Goal: Use online tool/utility: Utilize a website feature to perform a specific function

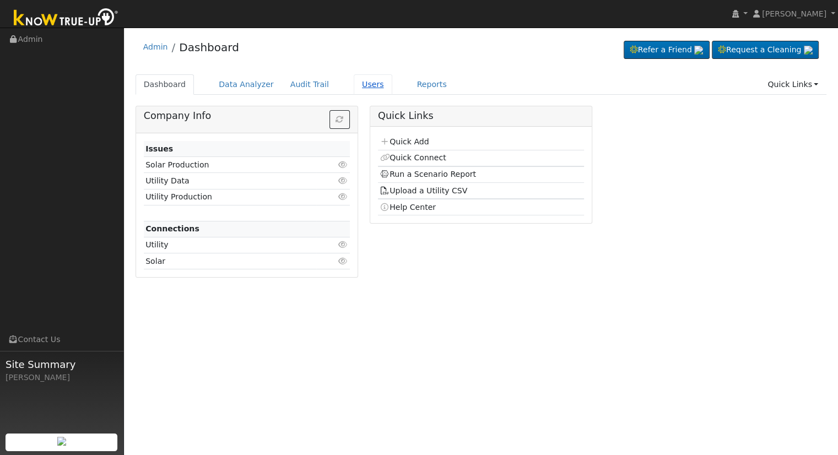
click at [360, 87] on link "Users" at bounding box center [373, 84] width 39 height 20
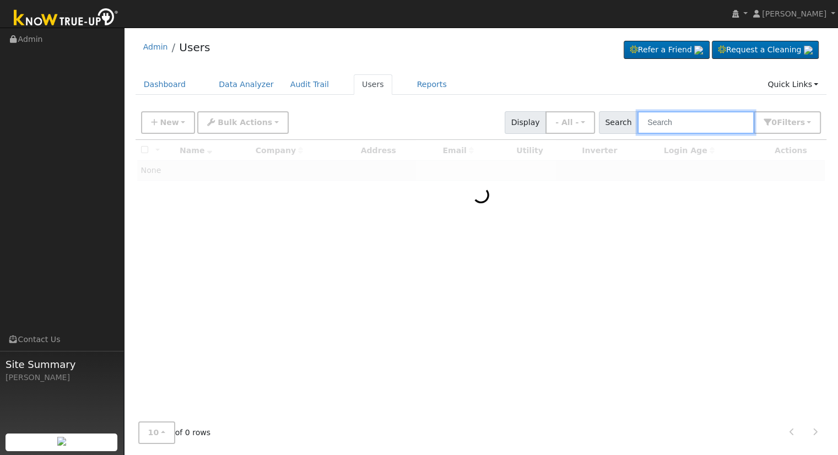
click at [672, 121] on input "text" at bounding box center [695, 122] width 117 height 23
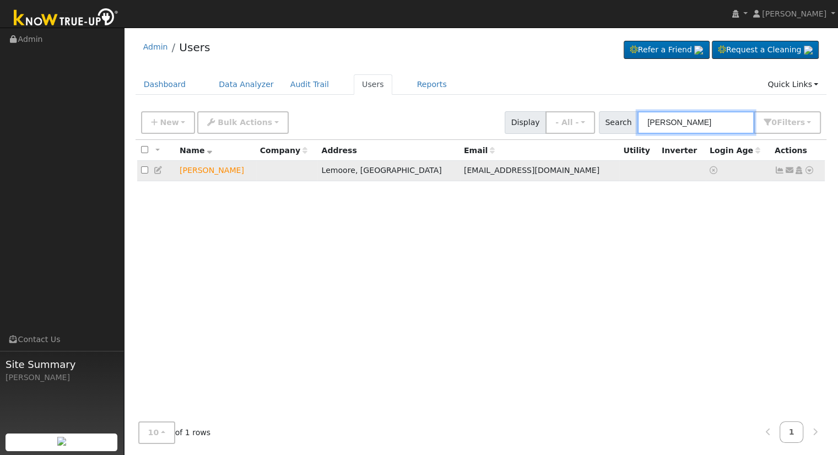
type input "[PERSON_NAME]"
click at [807, 170] on icon at bounding box center [809, 170] width 10 height 8
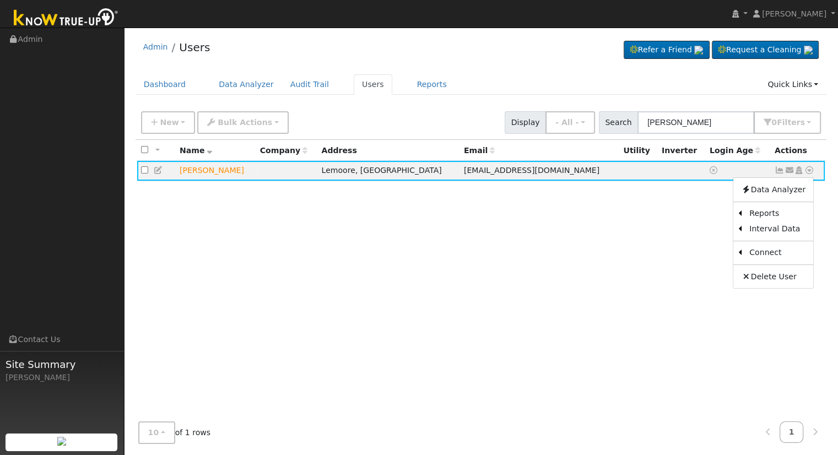
click at [0, 0] on link "Utility" at bounding box center [0, 0] width 0 height 0
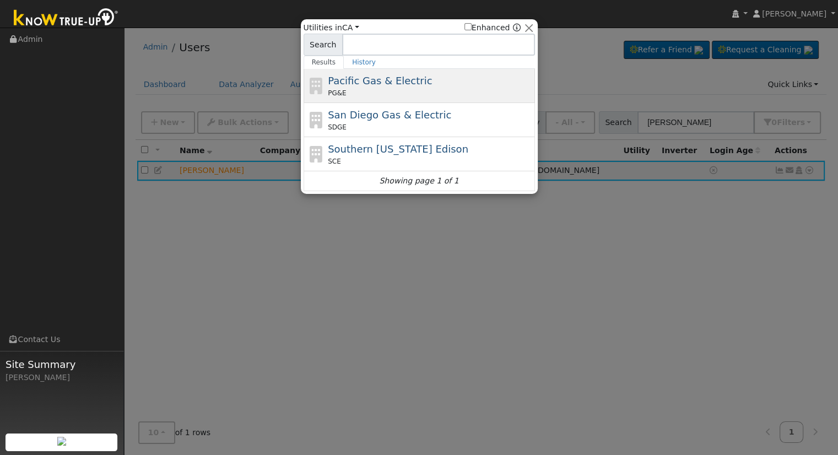
click at [421, 92] on div "PG&E" at bounding box center [430, 93] width 204 height 10
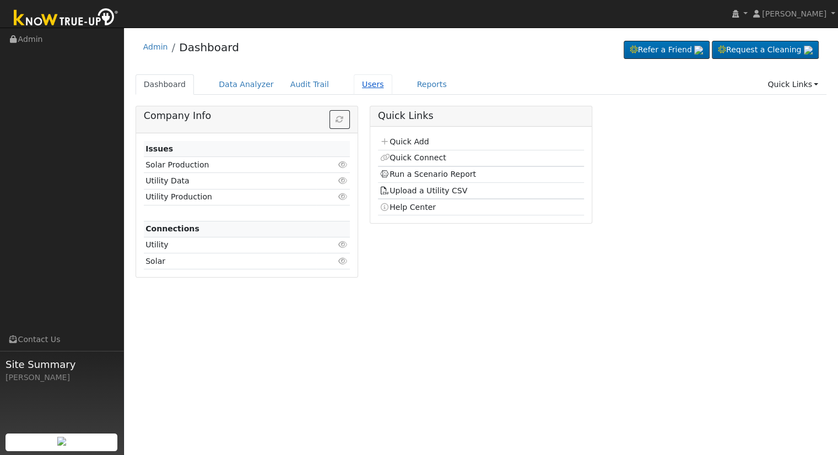
drag, startPoint x: 0, startPoint y: 0, endPoint x: 347, endPoint y: 88, distance: 358.5
click at [354, 88] on link "Users" at bounding box center [373, 84] width 39 height 20
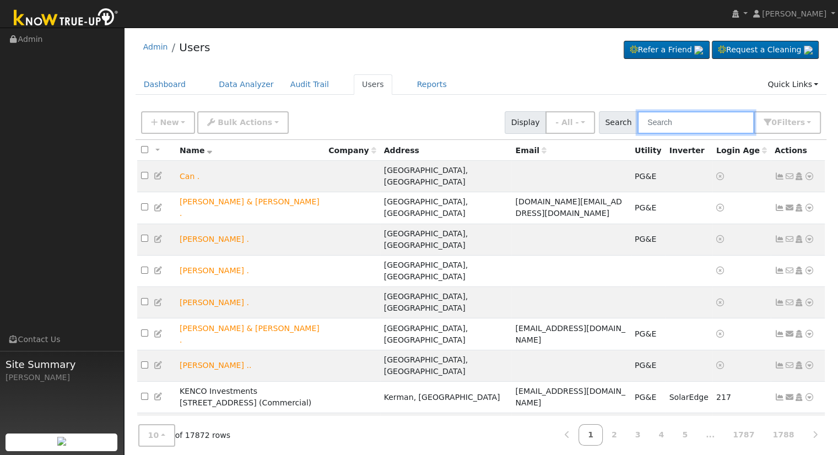
click at [720, 121] on input "text" at bounding box center [695, 122] width 117 height 23
click at [738, 123] on input "text" at bounding box center [695, 122] width 117 height 23
type input "l"
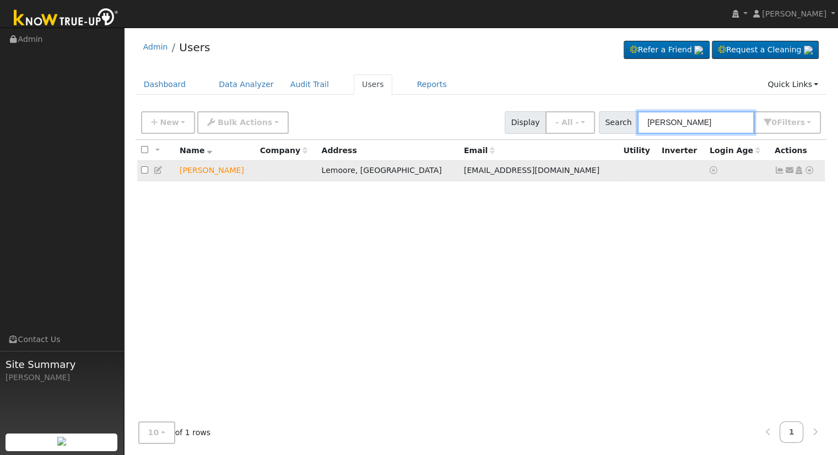
type input "rigo lopez"
click at [811, 169] on icon at bounding box center [809, 170] width 10 height 8
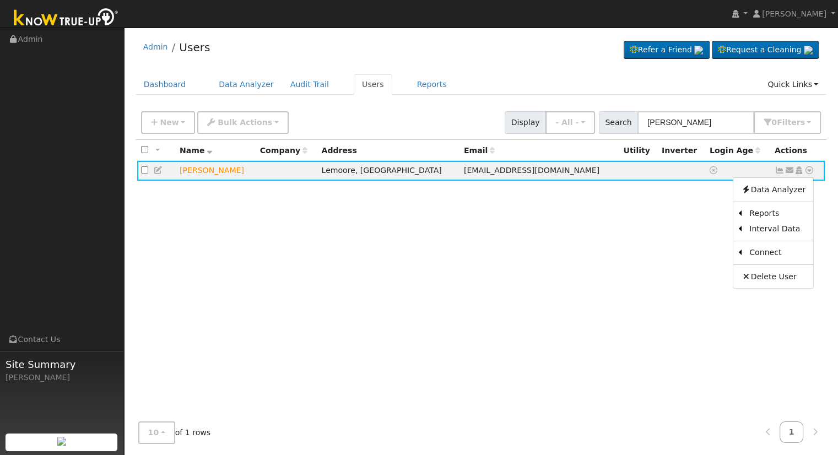
click at [0, 0] on link "Utility" at bounding box center [0, 0] width 0 height 0
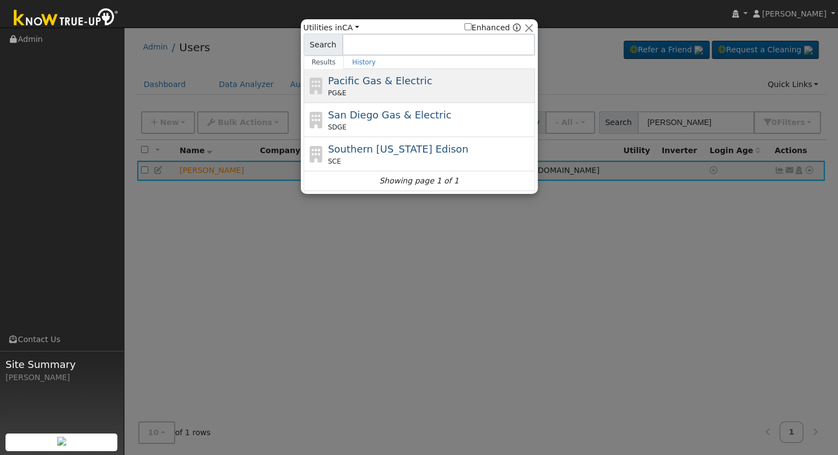
click at [385, 92] on div "PG&E" at bounding box center [430, 93] width 204 height 10
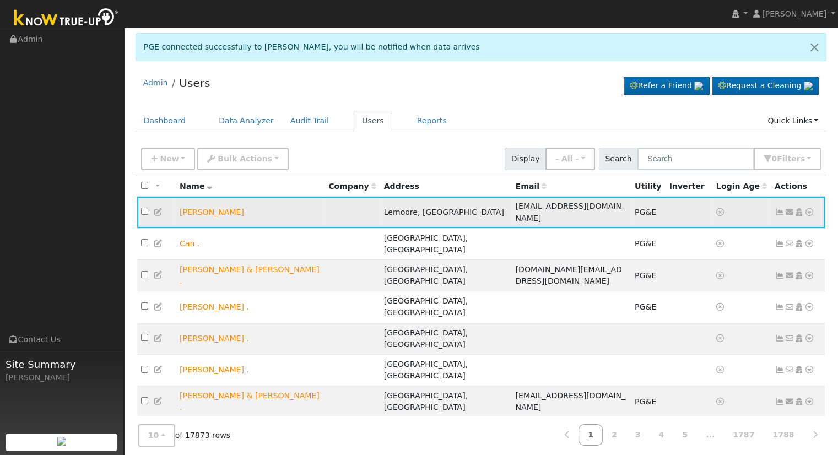
click at [809, 211] on icon at bounding box center [809, 212] width 10 height 8
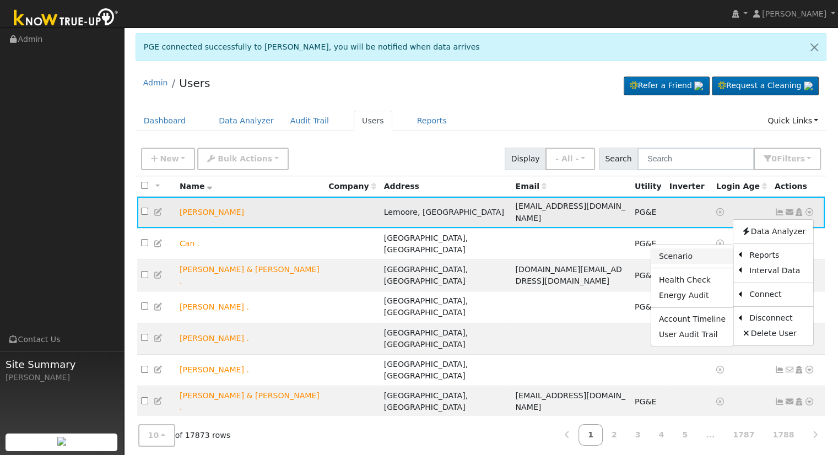
click at [703, 258] on link "Scenario" at bounding box center [692, 255] width 82 height 15
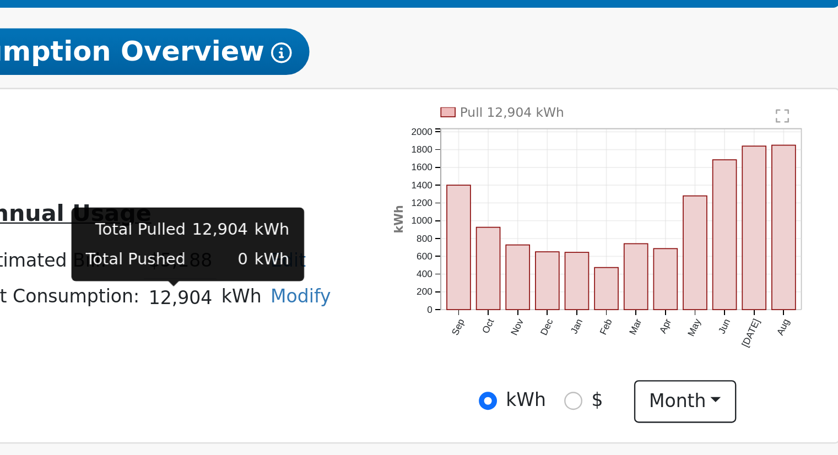
scroll to position [86, 0]
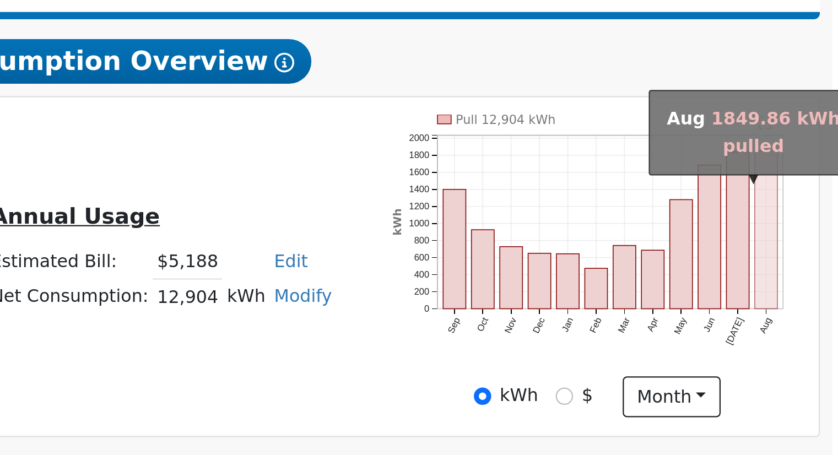
click at [793, 249] on rect "onclick=""" at bounding box center [797, 229] width 10 height 70
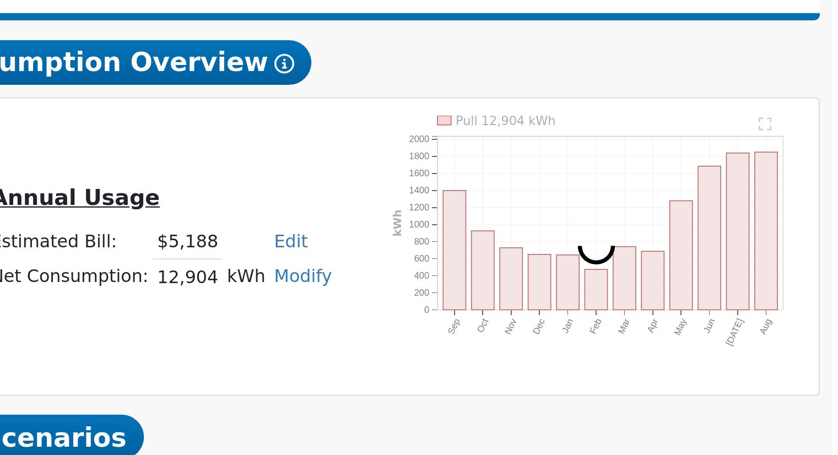
scroll to position [18, 0]
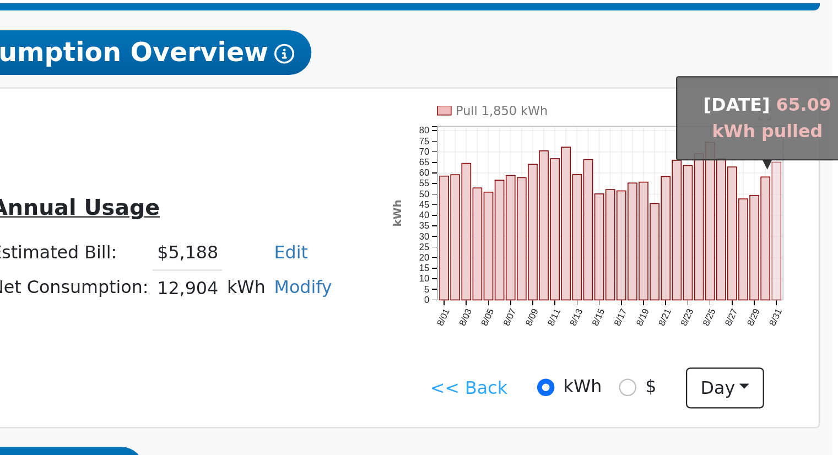
click at [800, 311] on rect "onclick=""" at bounding box center [802, 296] width 4 height 61
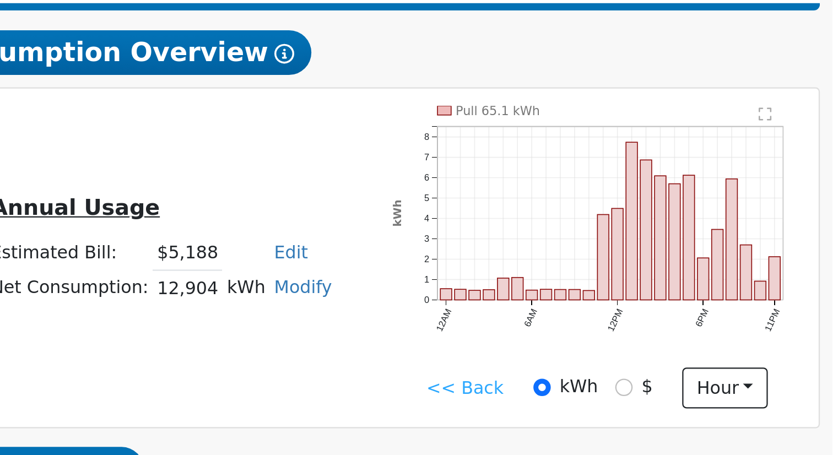
click at [701, 342] on icon "Pull 65.1 kWh 12AM 6AM 12PM 6PM 11PM 0 1 2 3 4 5 6 7 8  kWh onclick="" onclick…" at bounding box center [722, 298] width 182 height 115
click at [656, 368] on link "<< Back" at bounding box center [663, 367] width 34 height 12
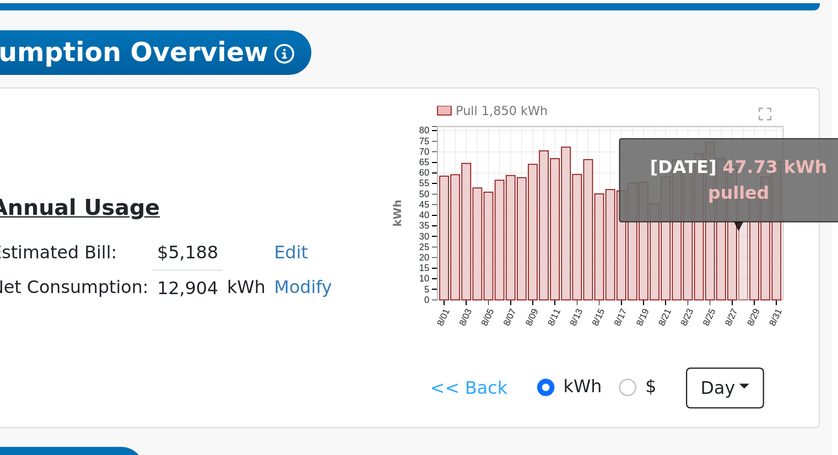
click at [786, 323] on rect "onclick=""" at bounding box center [787, 305] width 4 height 45
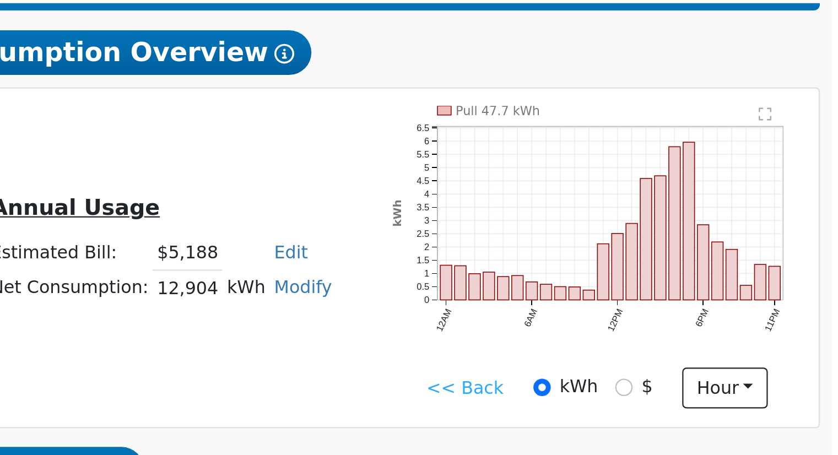
click at [611, 282] on div "Annual Usage Estimated Bill: $5,188 Edit Estimated Bill $ Annual Net Consumptio…" at bounding box center [624, 308] width 387 height 134
click at [659, 370] on link "<< Back" at bounding box center [663, 367] width 34 height 12
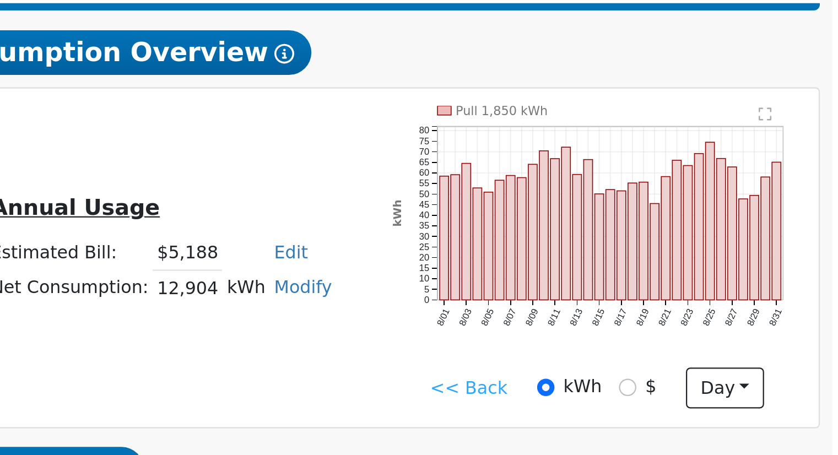
click at [659, 370] on link "<< Back" at bounding box center [665, 367] width 34 height 12
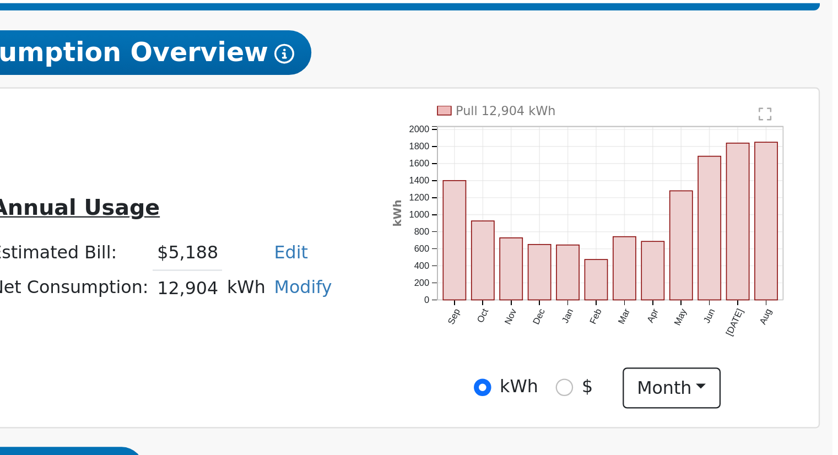
drag, startPoint x: 527, startPoint y: 324, endPoint x: 566, endPoint y: 330, distance: 39.7
click at [566, 330] on tr "Net Consumption: 12,904 kWh Modify Add Consumption Add Electric Vehicle Add Con…" at bounding box center [527, 322] width 155 height 16
click at [580, 304] on td "Edit Estimated Bill $ Annual" at bounding box center [591, 306] width 30 height 16
click at [582, 307] on link "Edit" at bounding box center [585, 306] width 15 height 9
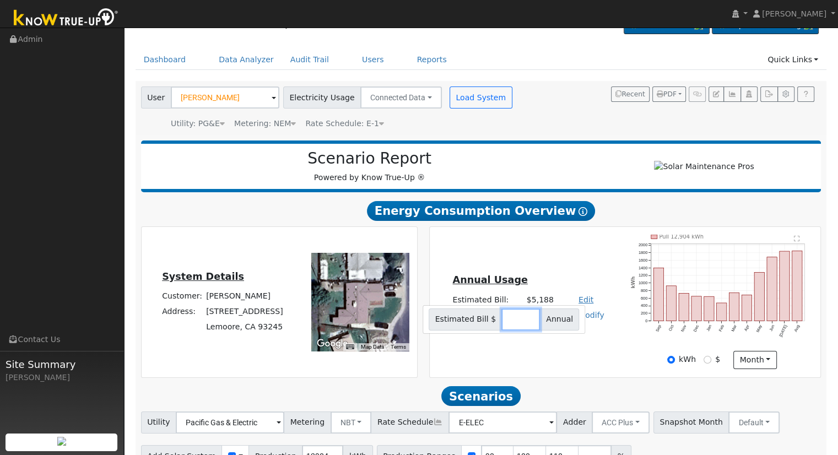
scroll to position [21, 0]
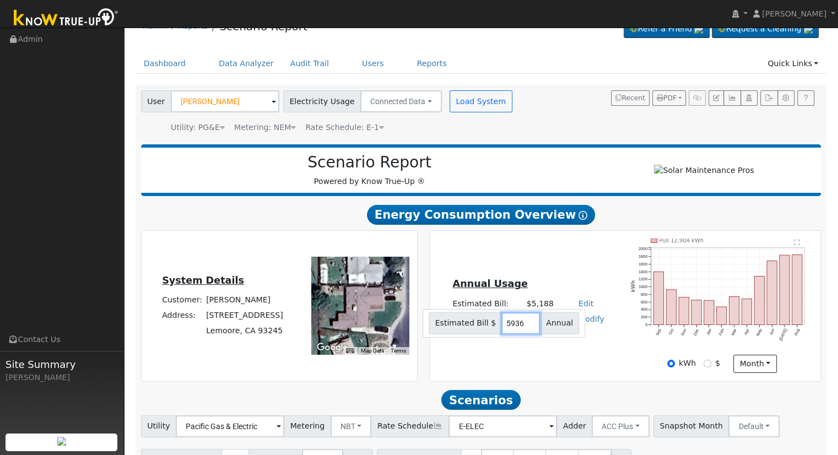
type input "5936"
click at [508, 265] on div "Annual Usage Estimated Bill: $5,188 Edit Estimated Bill $ 5936 Annual Net Consu…" at bounding box center [624, 305] width 387 height 134
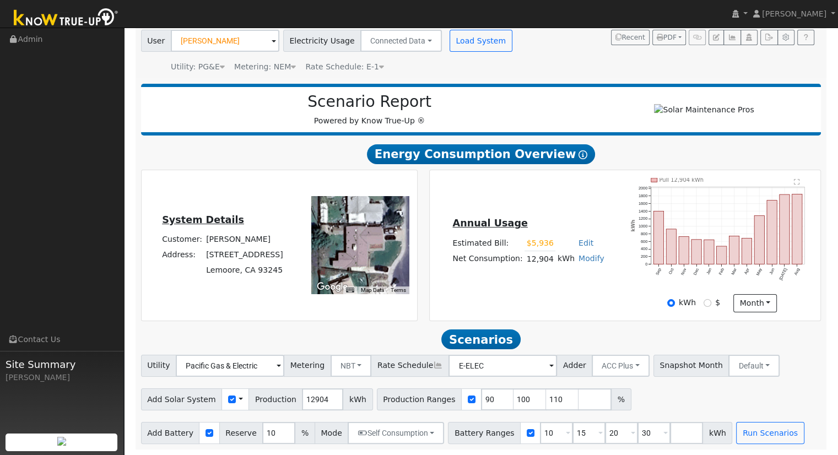
scroll to position [86, 0]
click at [546, 398] on input "110" at bounding box center [562, 399] width 33 height 22
type input "1"
type input "125.565716"
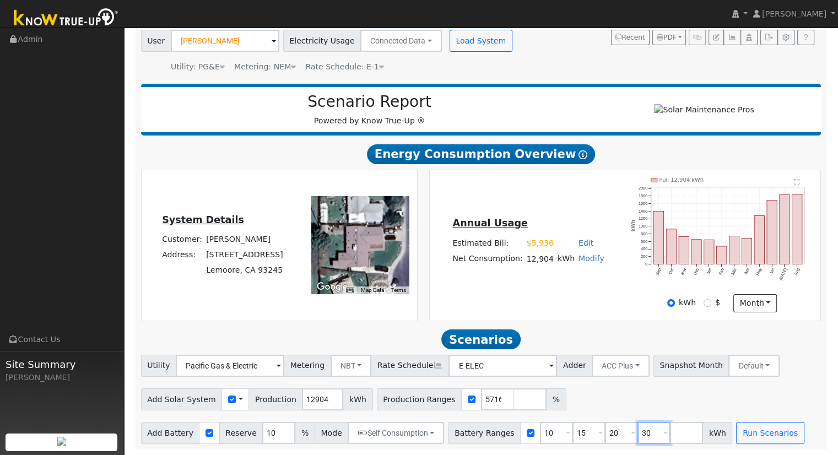
click at [637, 428] on input "30" at bounding box center [653, 433] width 33 height 22
type input "3"
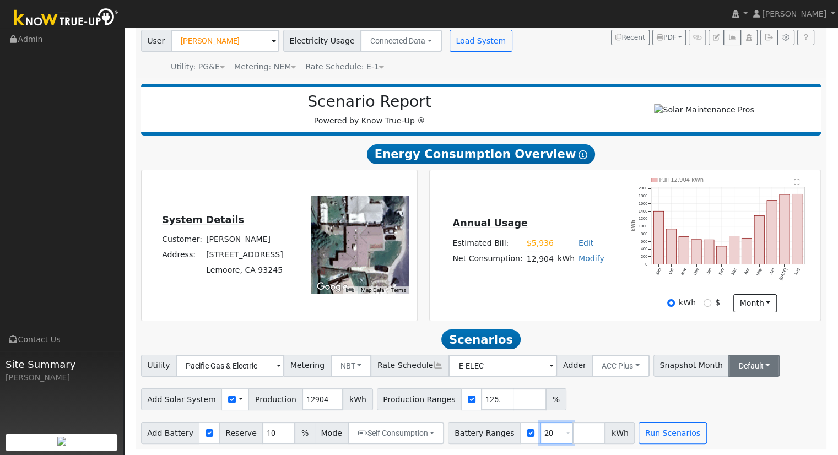
type input "20"
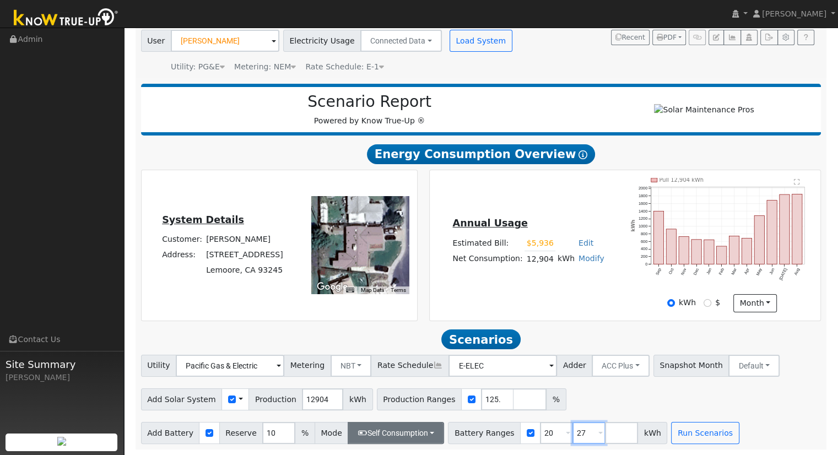
type input "27"
click at [400, 436] on button "Self Consumption" at bounding box center [395, 433] width 96 height 22
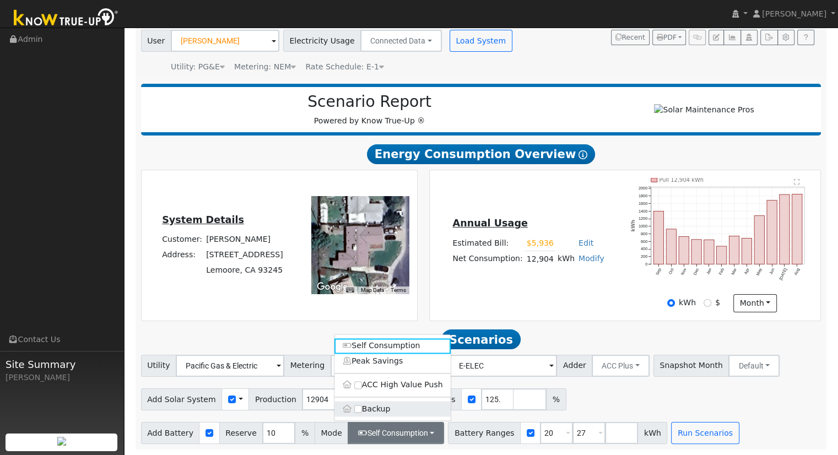
click at [379, 410] on label "Backup" at bounding box center [392, 408] width 116 height 15
click at [362, 410] on input "Backup" at bounding box center [358, 409] width 8 height 8
type input "20"
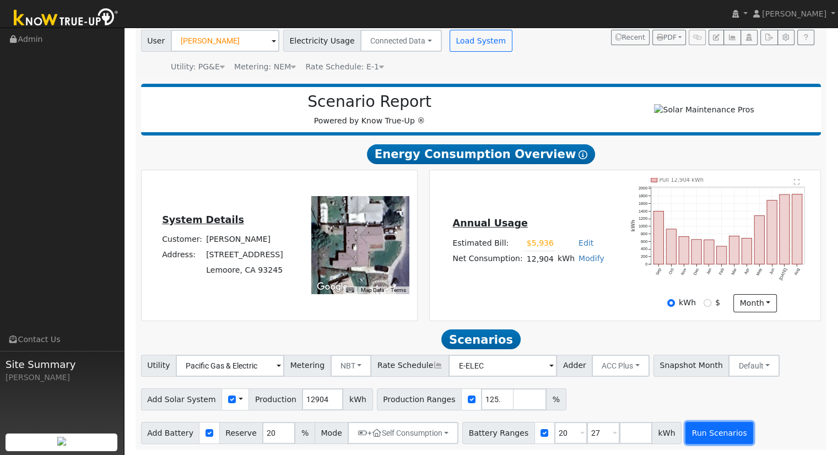
click at [685, 428] on button "Run Scenarios" at bounding box center [719, 433] width 68 height 22
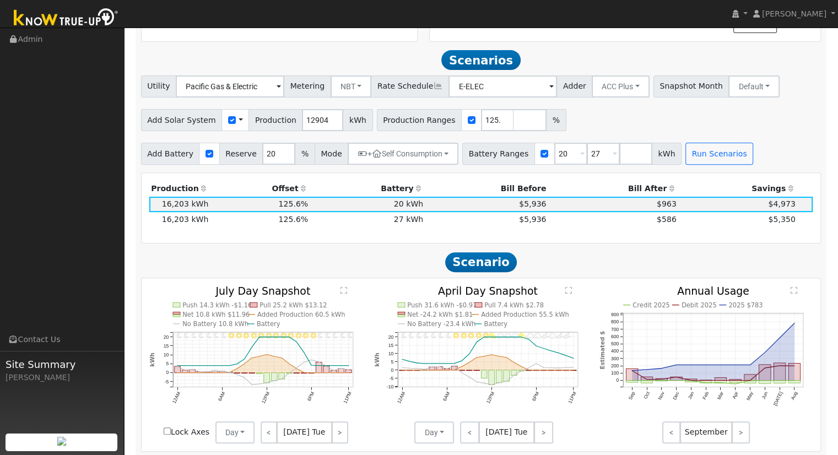
scroll to position [381, 0]
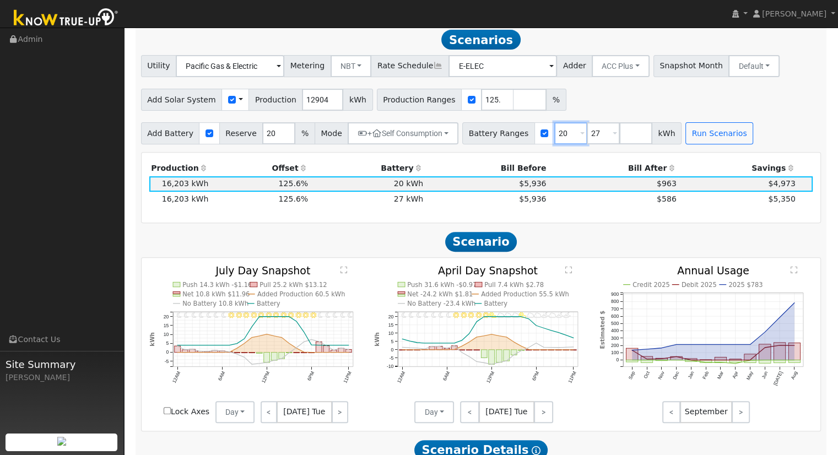
click at [554, 138] on input "20" at bounding box center [570, 133] width 33 height 22
type input "27"
click at [654, 134] on button "Run Scenarios" at bounding box center [687, 133] width 68 height 22
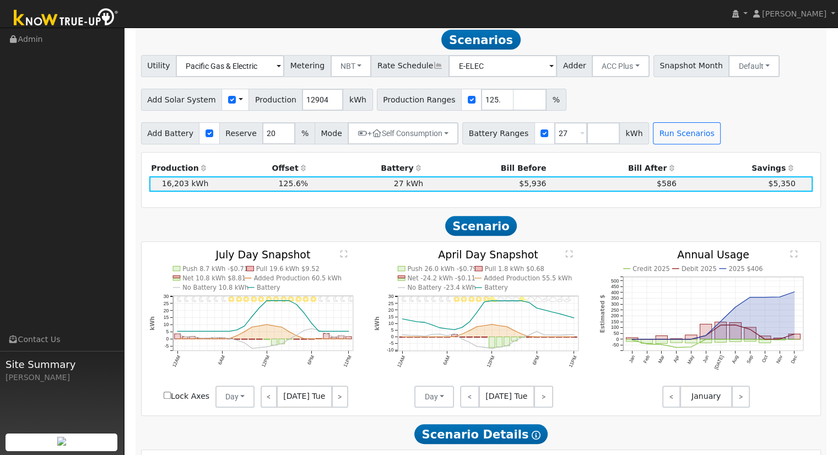
click at [599, 97] on div "Add Solar System Use CSV Data Production 12904 kWh Production Ranges 125.565716…" at bounding box center [481, 98] width 684 height 26
click at [513, 102] on input "number" at bounding box center [529, 100] width 33 height 22
type input "121.427464"
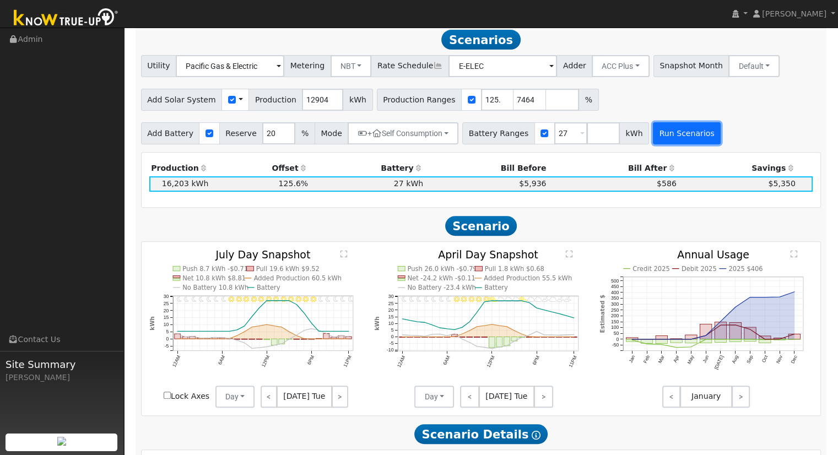
type input "125.565716"
click at [653, 137] on button "Run Scenarios" at bounding box center [687, 133] width 68 height 22
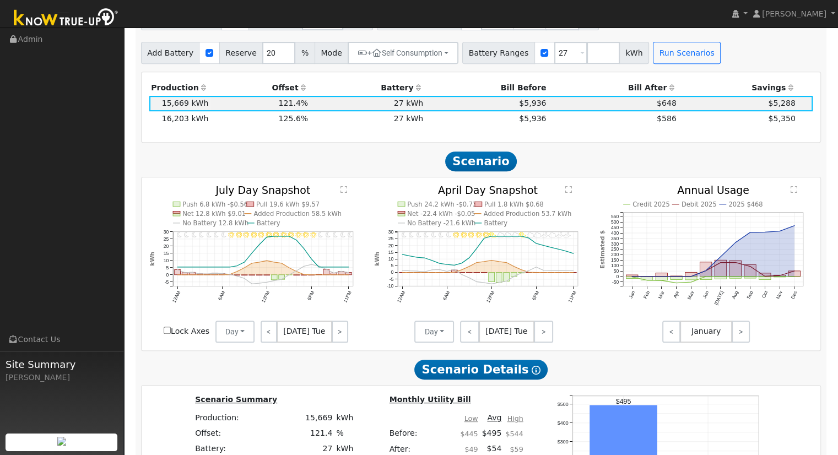
scroll to position [436, 0]
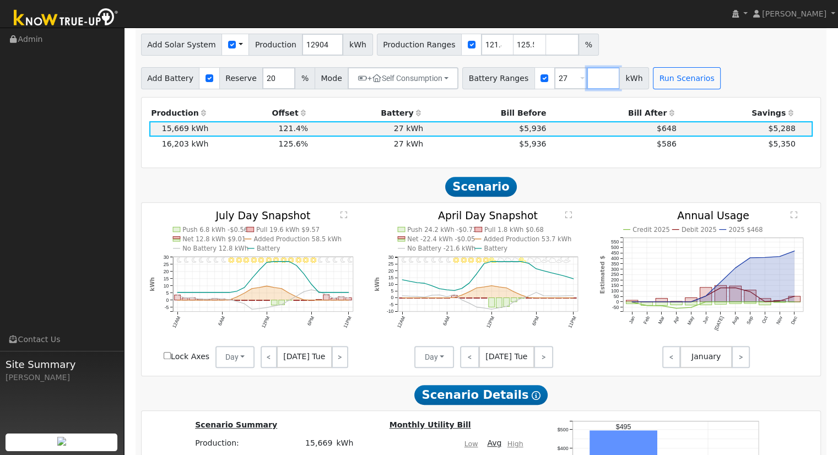
click at [586, 80] on input "number" at bounding box center [602, 78] width 33 height 22
type input "20"
type input "27"
click at [712, 86] on button "Run Scenarios" at bounding box center [719, 78] width 68 height 22
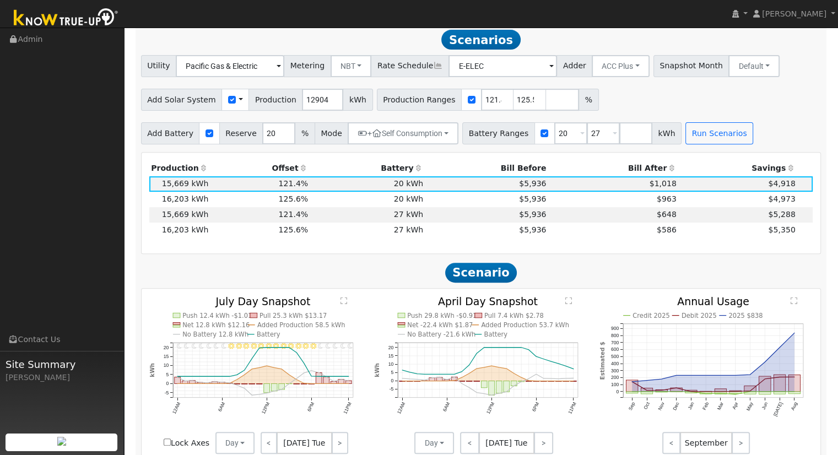
scroll to position [381, 0]
click at [663, 203] on span "$963" at bounding box center [666, 198] width 20 height 9
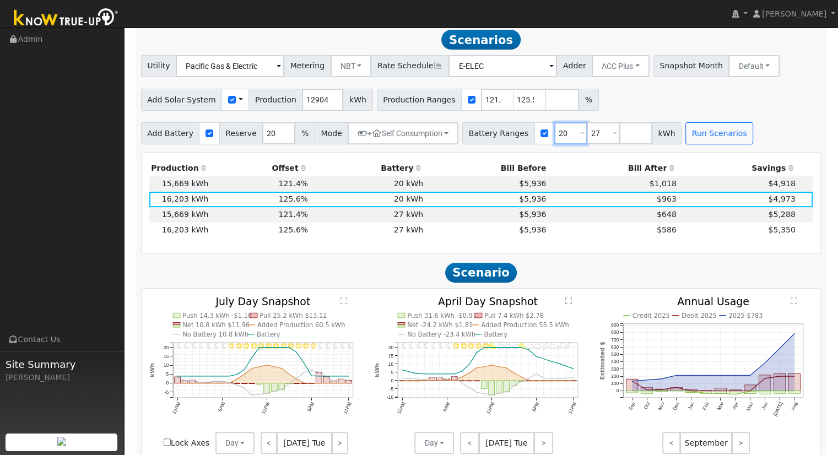
click at [554, 136] on input "20" at bounding box center [570, 133] width 33 height 22
type input "27"
click at [653, 137] on button "Run Scenarios" at bounding box center [687, 133] width 68 height 22
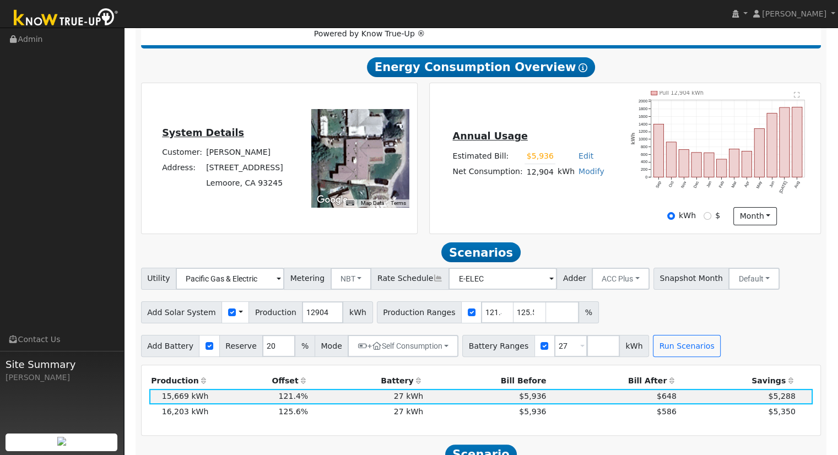
scroll to position [220, 0]
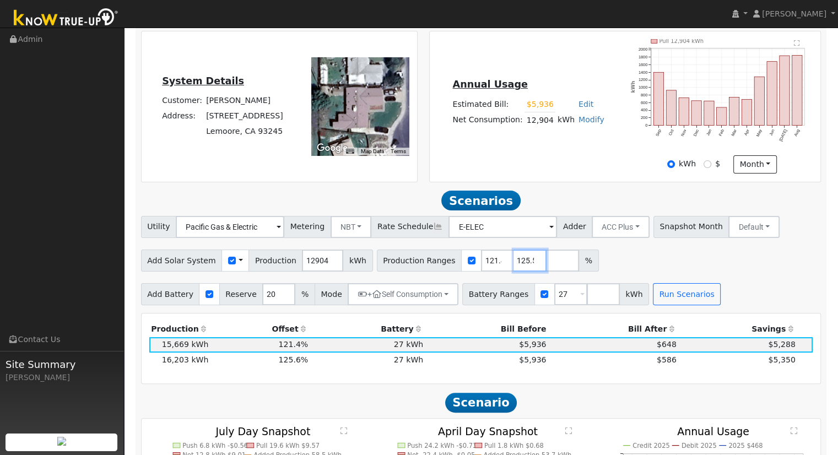
drag, startPoint x: 495, startPoint y: 263, endPoint x: 504, endPoint y: 255, distance: 12.6
click at [513, 263] on input "125.565716" at bounding box center [529, 260] width 33 height 22
click at [674, 297] on button "Run Scenarios" at bounding box center [687, 294] width 68 height 22
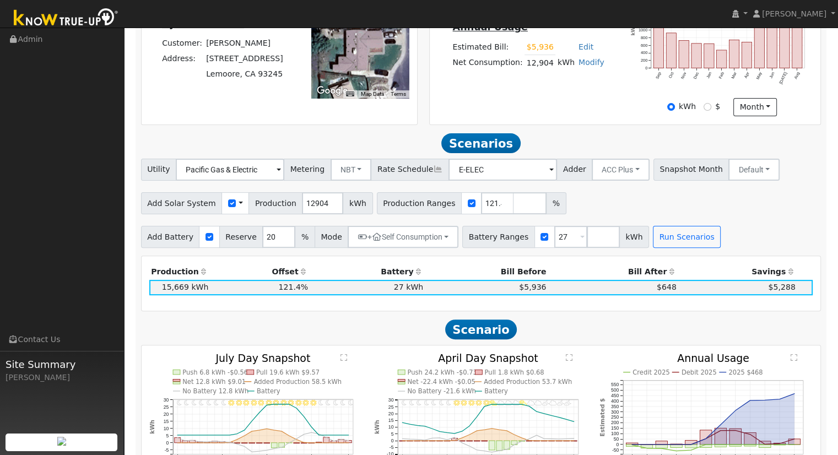
scroll to position [278, 0]
click at [791, 291] on span "$5,288" at bounding box center [781, 287] width 27 height 9
click at [593, 175] on button "ACC Plus" at bounding box center [620, 170] width 58 height 22
click at [599, 229] on link "SB-535" at bounding box center [608, 224] width 77 height 15
click at [664, 232] on button "Run Scenarios" at bounding box center [687, 237] width 68 height 22
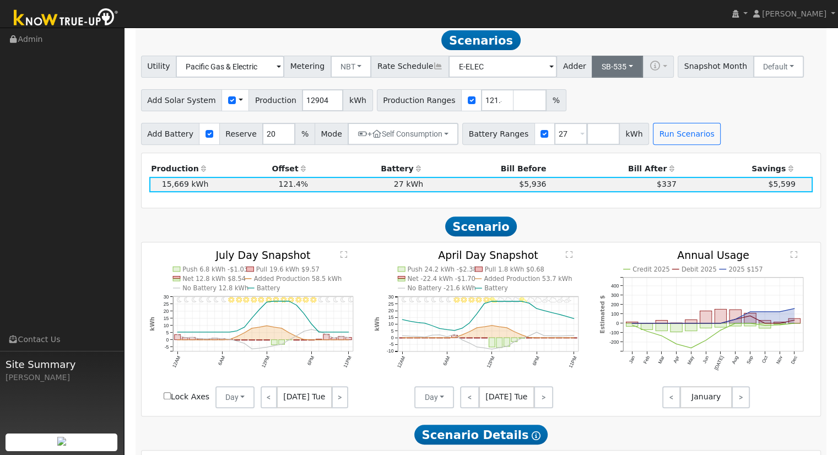
scroll to position [381, 0]
click at [591, 77] on button "SB-535" at bounding box center [616, 66] width 51 height 22
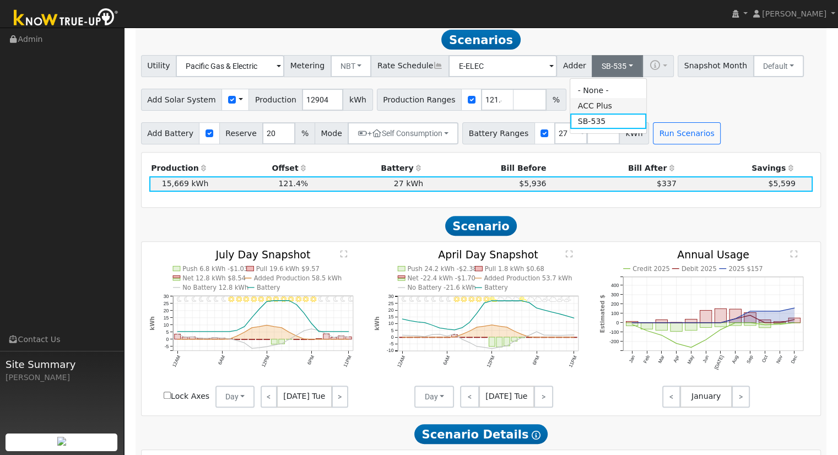
click at [612, 109] on link "ACC Plus" at bounding box center [608, 105] width 77 height 15
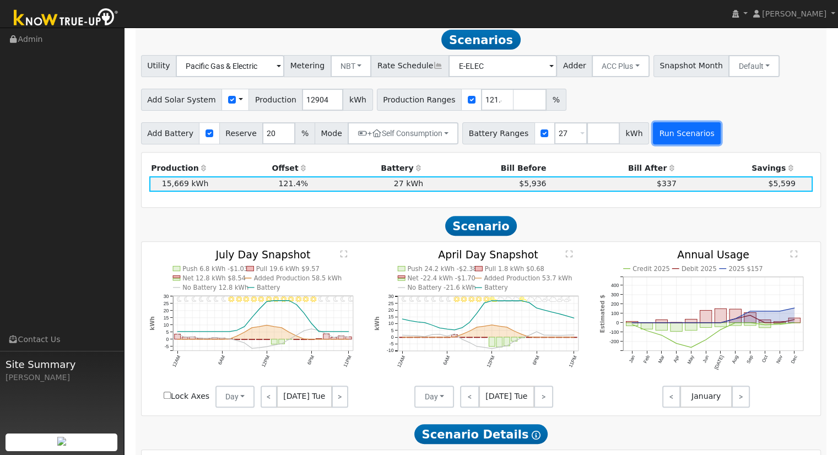
click at [667, 133] on button "Run Scenarios" at bounding box center [687, 133] width 68 height 22
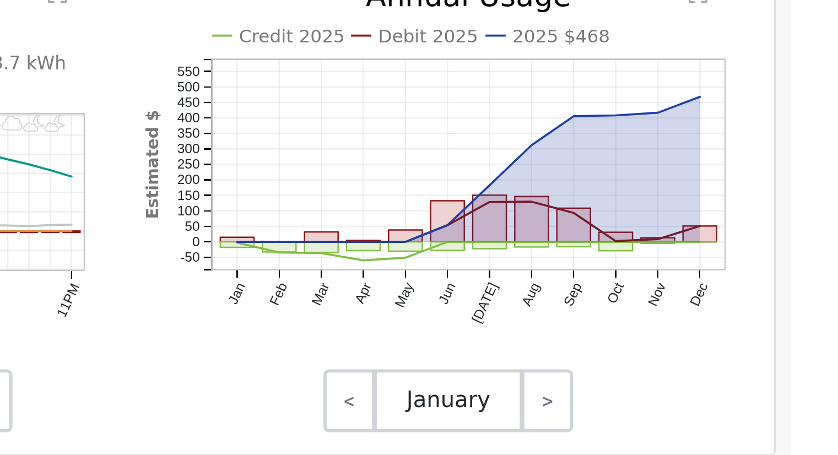
scroll to position [381, 0]
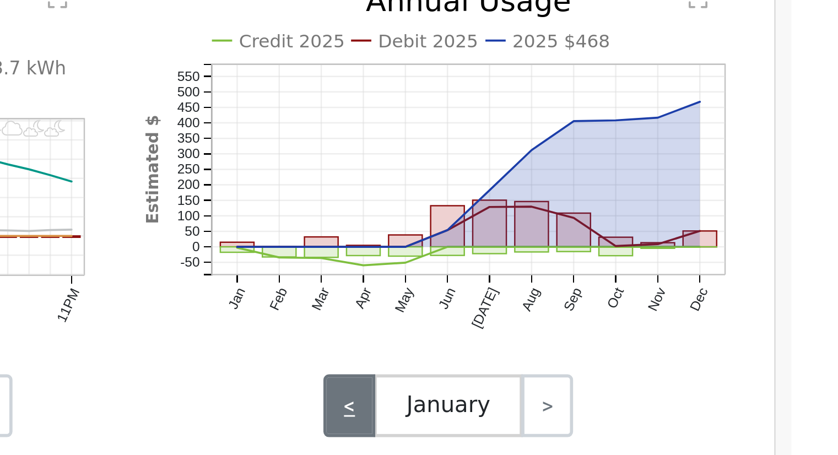
click at [675, 397] on link "<" at bounding box center [671, 396] width 18 height 22
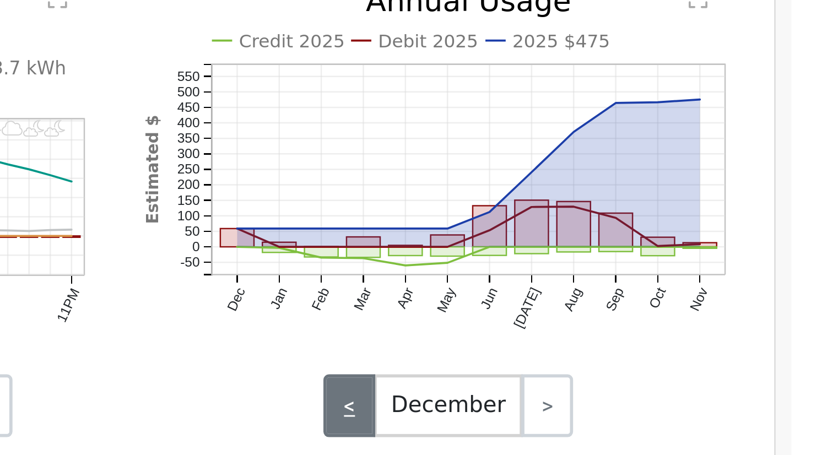
click at [675, 397] on link "<" at bounding box center [671, 396] width 18 height 22
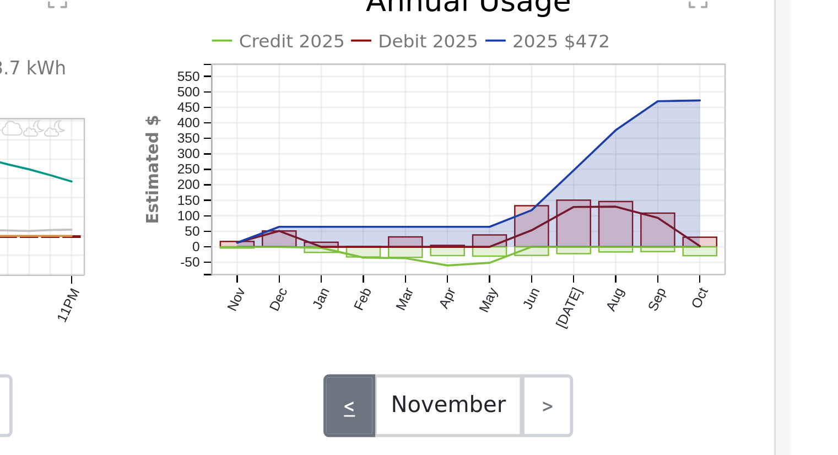
click at [675, 397] on link "<" at bounding box center [671, 396] width 18 height 22
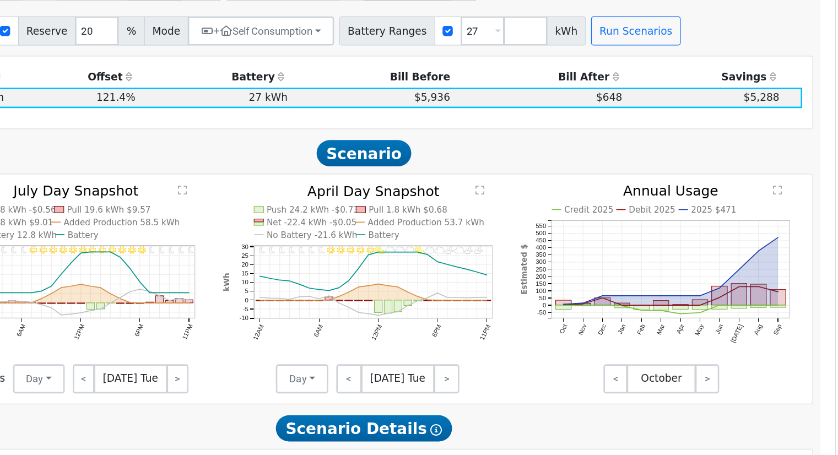
scroll to position [378, 0]
